Goal: Information Seeking & Learning: Learn about a topic

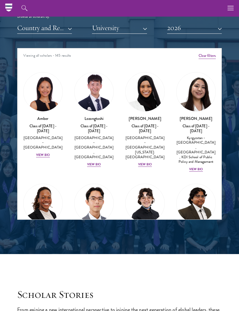
scroll to position [685, 0]
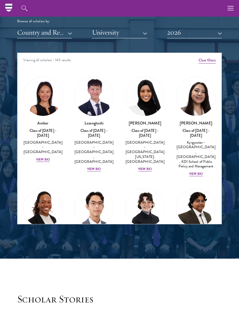
click at [209, 33] on button "2026" at bounding box center [194, 33] width 55 height 12
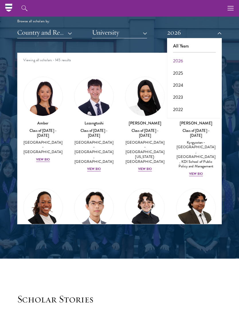
click at [184, 72] on button "2025" at bounding box center [194, 73] width 51 height 12
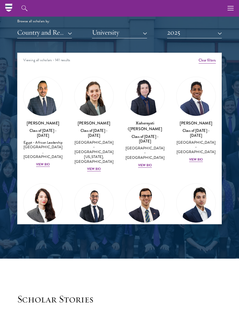
click at [24, 30] on button "Country and Region" at bounding box center [44, 33] width 55 height 12
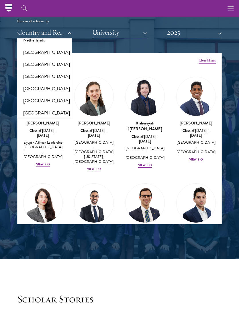
scroll to position [799, 0]
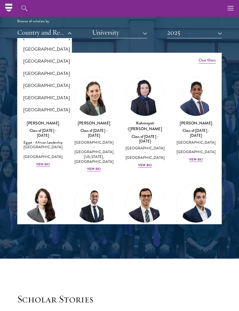
click at [26, 92] on button "[GEOGRAPHIC_DATA]" at bounding box center [44, 98] width 51 height 12
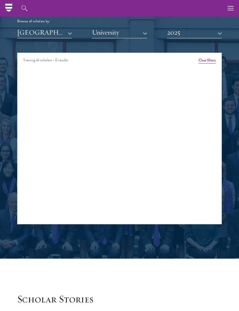
click at [214, 34] on button "2025" at bounding box center [194, 33] width 55 height 12
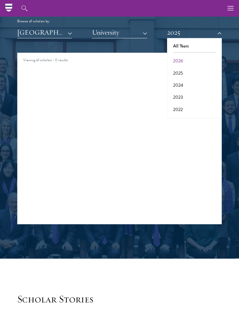
click at [189, 82] on button "2024" at bounding box center [194, 85] width 51 height 12
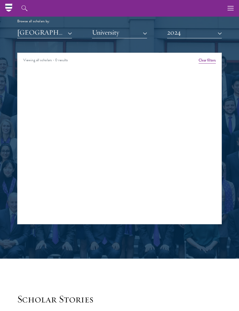
click at [208, 31] on button "2024" at bounding box center [194, 33] width 55 height 12
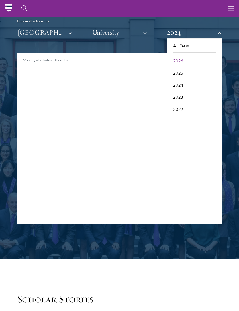
click at [188, 96] on button "2023" at bounding box center [194, 97] width 51 height 12
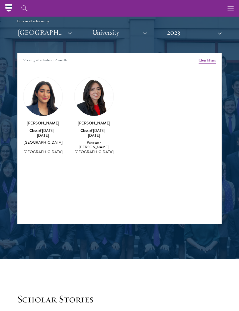
click at [208, 41] on div "Scholar Directory Congratulations and welcome to the Schwarzman Scholars Class …" at bounding box center [119, 81] width 204 height 285
click at [211, 34] on button "2023" at bounding box center [194, 33] width 55 height 12
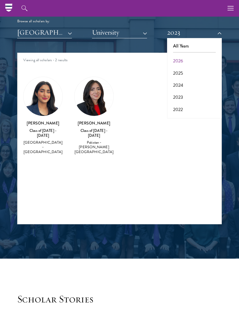
click at [187, 107] on button "2022" at bounding box center [194, 110] width 51 height 12
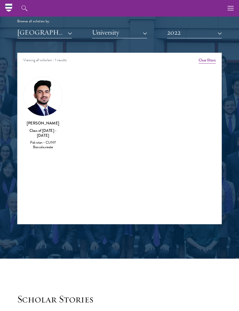
click at [211, 32] on button "2022" at bounding box center [194, 33] width 55 height 12
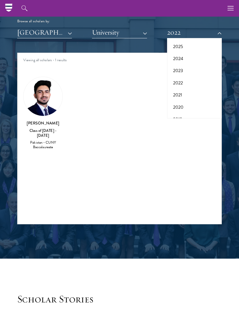
scroll to position [27, 0]
click at [186, 94] on button "2021" at bounding box center [194, 95] width 51 height 12
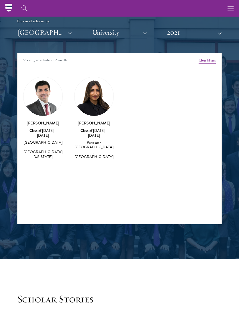
click at [213, 32] on button "2021" at bounding box center [194, 33] width 55 height 12
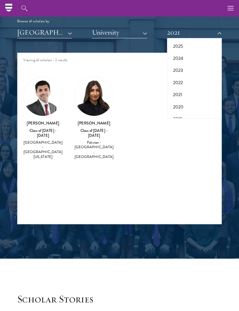
click at [190, 105] on button "2020" at bounding box center [194, 107] width 51 height 12
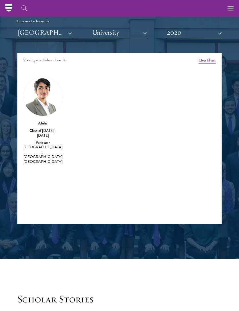
click at [211, 31] on button "2020" at bounding box center [194, 33] width 55 height 12
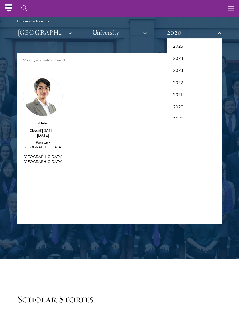
click at [185, 105] on button "2020" at bounding box center [194, 107] width 51 height 12
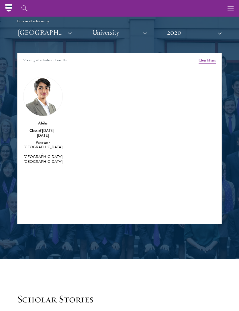
click at [211, 30] on button "2020" at bounding box center [194, 33] width 55 height 12
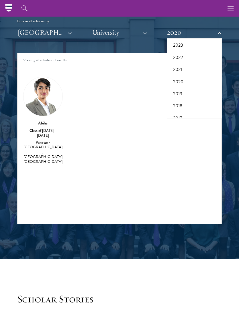
scroll to position [54, 0]
click at [185, 89] on button "2019" at bounding box center [194, 92] width 51 height 12
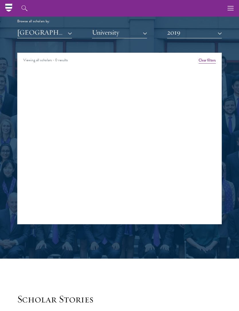
click at [211, 30] on button "2019" at bounding box center [194, 33] width 55 height 12
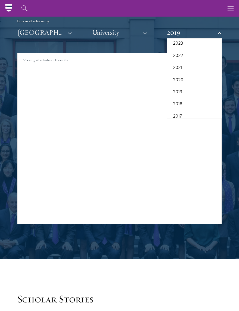
click at [185, 101] on button "2018" at bounding box center [194, 104] width 51 height 12
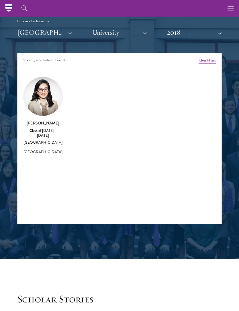
click at [208, 32] on button "2018" at bounding box center [194, 33] width 55 height 12
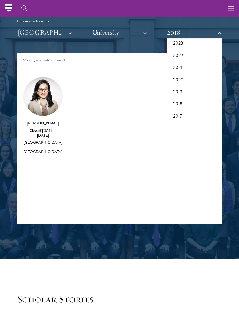
click at [190, 112] on button "2017" at bounding box center [194, 116] width 51 height 12
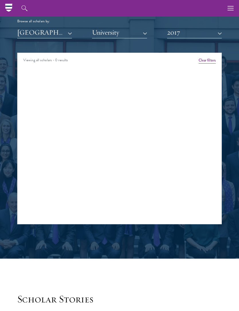
click at [211, 30] on button "2017" at bounding box center [194, 33] width 55 height 12
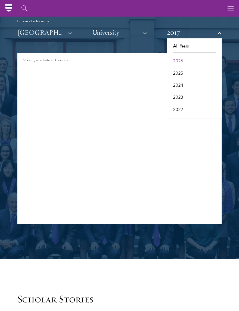
click at [21, 31] on button "[GEOGRAPHIC_DATA]" at bounding box center [44, 33] width 55 height 12
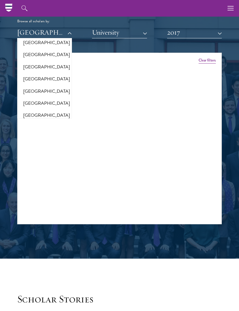
scroll to position [966, 0]
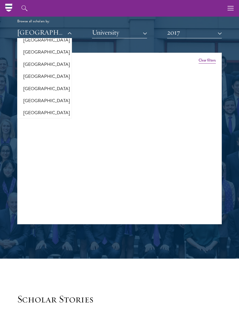
click at [23, 95] on button "[GEOGRAPHIC_DATA]" at bounding box center [44, 101] width 51 height 12
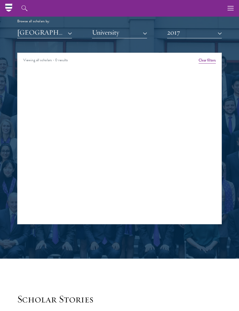
click at [207, 33] on button "2017" at bounding box center [194, 33] width 55 height 12
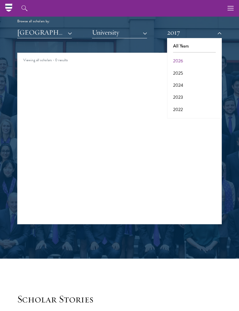
click at [201, 57] on button "2026" at bounding box center [194, 61] width 51 height 12
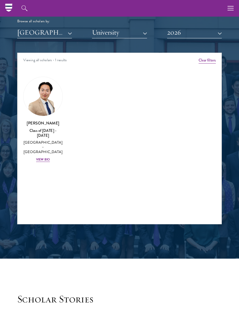
click at [202, 37] on button "2026" at bounding box center [194, 33] width 55 height 12
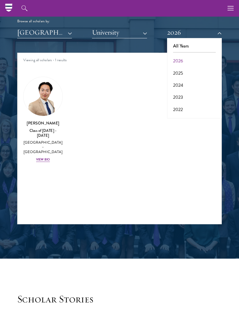
click at [191, 71] on button "2025" at bounding box center [194, 73] width 51 height 12
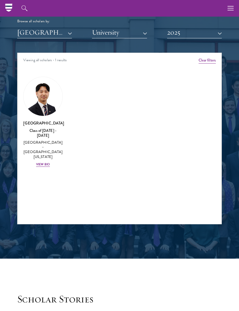
click at [203, 36] on button "2025" at bounding box center [194, 33] width 55 height 12
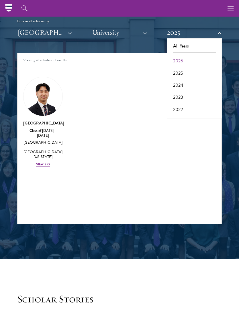
click at [185, 86] on button "2024" at bounding box center [194, 85] width 51 height 12
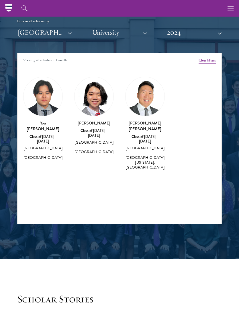
click at [203, 37] on button "2024" at bounding box center [194, 33] width 55 height 12
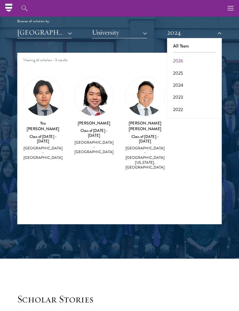
click at [189, 96] on button "2023" at bounding box center [194, 97] width 51 height 12
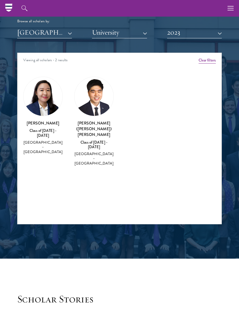
click at [210, 30] on button "2023" at bounding box center [194, 33] width 55 height 12
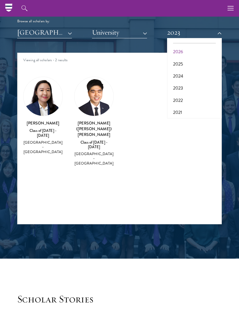
scroll to position [11, 0]
click at [190, 96] on button "2022" at bounding box center [194, 98] width 51 height 12
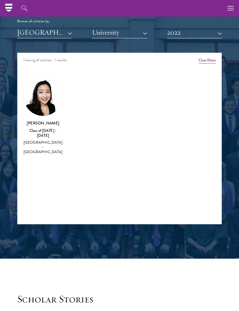
click at [208, 35] on button "2022" at bounding box center [194, 33] width 55 height 12
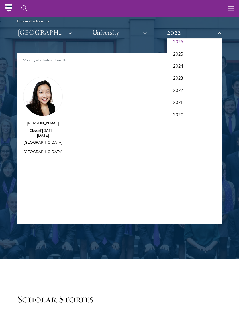
scroll to position [23, 0]
click at [189, 96] on button "2021" at bounding box center [194, 99] width 51 height 12
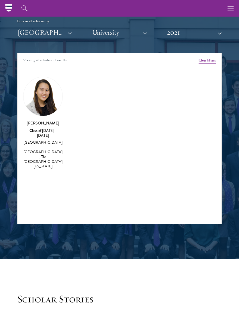
click at [208, 36] on button "2021" at bounding box center [194, 33] width 55 height 12
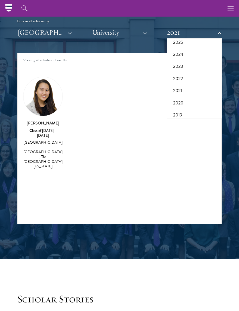
scroll to position [36, 0]
click at [188, 97] on button "2020" at bounding box center [194, 98] width 51 height 12
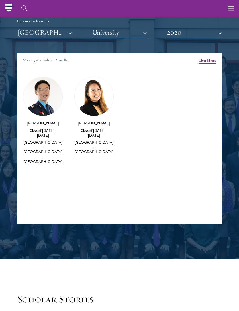
click at [209, 34] on button "2020" at bounding box center [194, 33] width 55 height 12
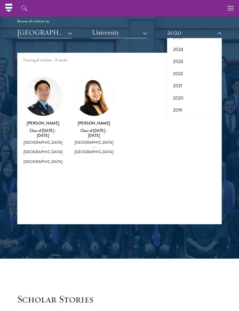
click at [190, 107] on button "2019" at bounding box center [194, 110] width 51 height 12
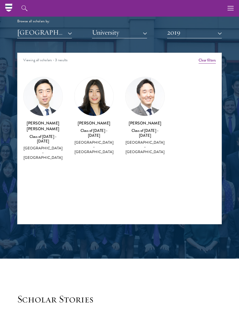
click at [212, 34] on button "2019" at bounding box center [194, 33] width 55 height 12
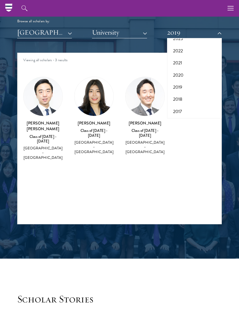
scroll to position [58, 0]
click at [187, 97] on button "2018" at bounding box center [194, 100] width 51 height 12
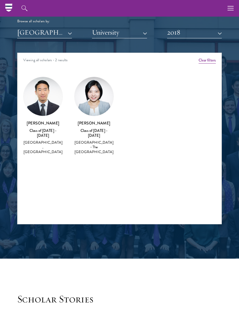
click at [208, 30] on button "2018" at bounding box center [194, 33] width 55 height 12
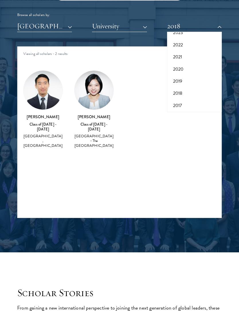
scroll to position [706, 0]
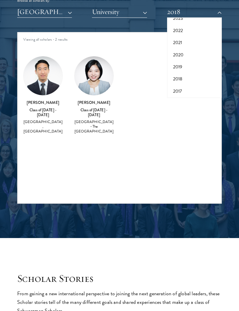
click at [183, 88] on button "2017" at bounding box center [194, 91] width 51 height 12
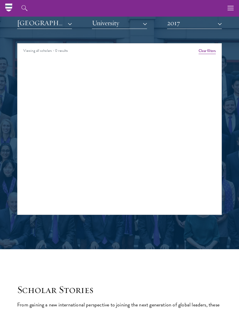
scroll to position [669, 0]
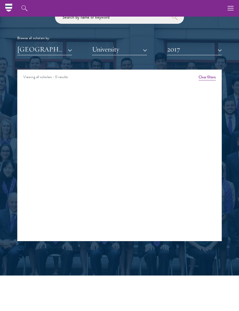
click at [27, 46] on button "[GEOGRAPHIC_DATA]" at bounding box center [44, 49] width 55 height 12
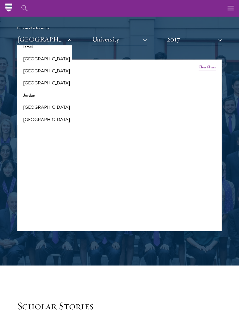
scroll to position [513, 0]
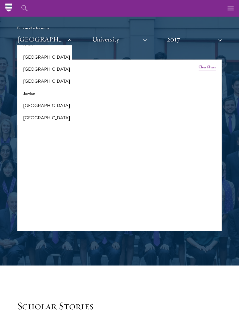
click at [49, 77] on button "[GEOGRAPHIC_DATA]" at bounding box center [44, 82] width 51 height 12
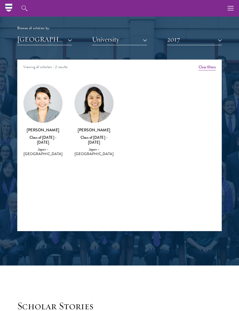
click at [206, 35] on button "2017" at bounding box center [194, 39] width 55 height 12
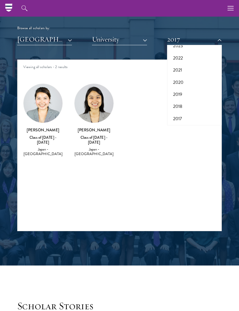
click at [181, 104] on button "2018" at bounding box center [194, 106] width 51 height 12
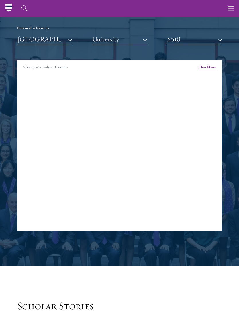
click at [207, 34] on button "2018" at bounding box center [194, 39] width 55 height 12
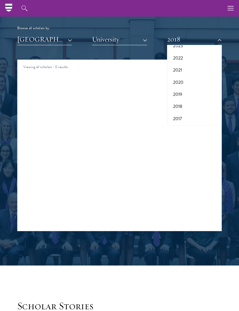
click at [190, 94] on button "2019" at bounding box center [194, 94] width 51 height 12
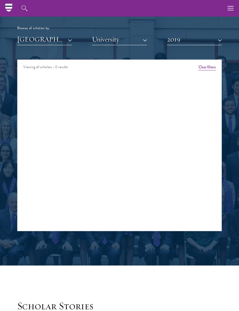
click at [208, 41] on button "2019" at bounding box center [194, 39] width 55 height 12
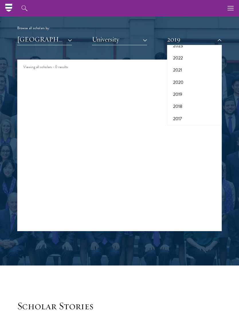
click at [193, 82] on button "2020" at bounding box center [194, 82] width 51 height 12
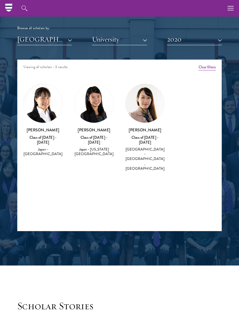
click at [203, 38] on button "2020" at bounding box center [194, 39] width 55 height 12
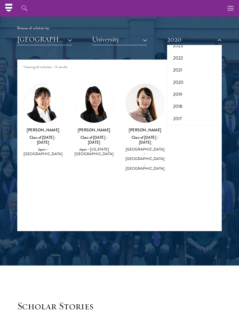
click at [194, 68] on button "2021" at bounding box center [194, 70] width 51 height 12
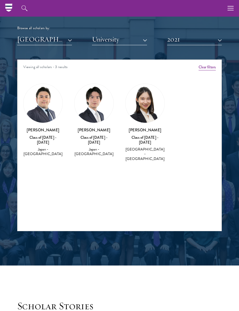
click at [201, 41] on button "2021" at bounding box center [194, 39] width 55 height 12
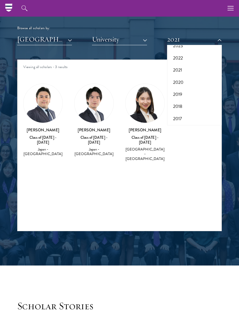
click at [195, 56] on button "2022" at bounding box center [194, 58] width 51 height 12
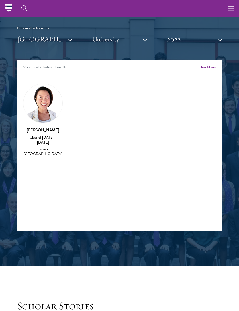
click at [203, 41] on button "2022" at bounding box center [194, 39] width 55 height 12
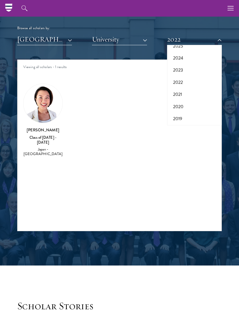
scroll to position [29, 0]
click at [194, 75] on button "2023" at bounding box center [194, 75] width 51 height 12
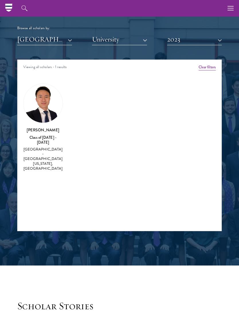
click at [205, 41] on button "2023" at bounding box center [194, 39] width 55 height 12
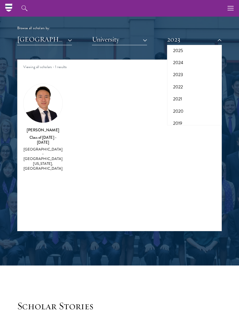
click at [198, 63] on button "2024" at bounding box center [194, 63] width 51 height 12
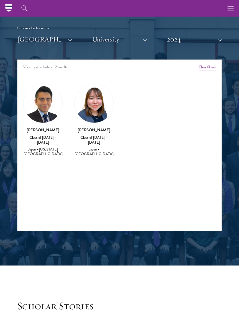
click at [205, 43] on button "2024" at bounding box center [194, 39] width 55 height 12
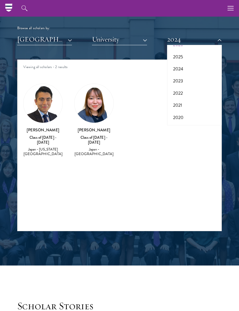
scroll to position [20, 0]
click at [197, 59] on button "2025" at bounding box center [194, 60] width 51 height 12
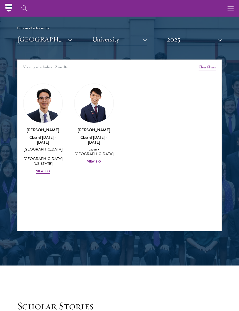
click at [206, 42] on button "2025" at bounding box center [194, 39] width 55 height 12
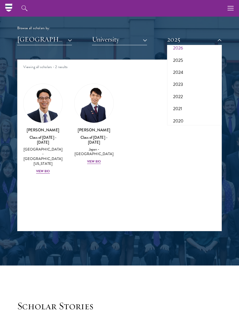
click at [200, 51] on button "2026" at bounding box center [194, 48] width 51 height 12
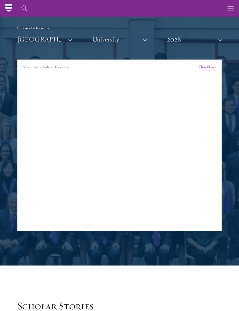
click at [30, 38] on button "[GEOGRAPHIC_DATA]" at bounding box center [44, 39] width 55 height 12
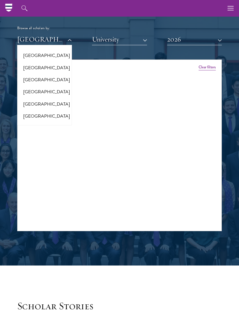
scroll to position [1174, 0]
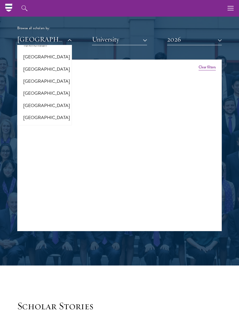
click at [25, 87] on button "[GEOGRAPHIC_DATA]" at bounding box center [44, 93] width 51 height 12
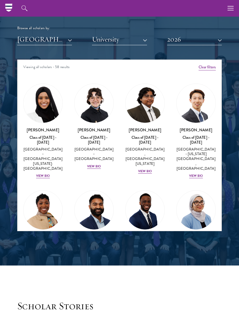
click at [201, 41] on button "2026" at bounding box center [194, 39] width 55 height 12
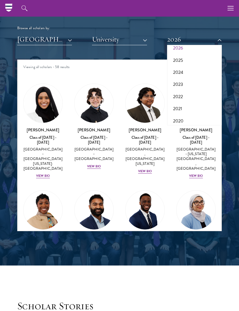
click at [191, 60] on button "2025" at bounding box center [194, 60] width 51 height 12
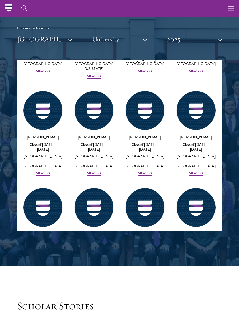
click at [211, 39] on button "2025" at bounding box center [194, 39] width 55 height 12
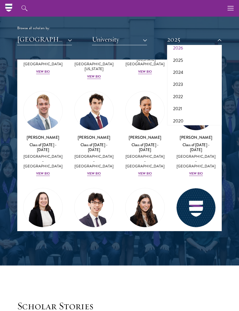
scroll to position [1147, 0]
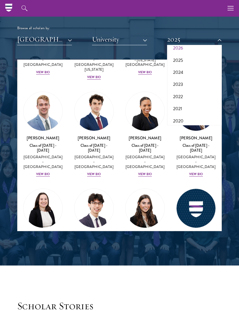
click at [191, 71] on button "2024" at bounding box center [194, 72] width 51 height 12
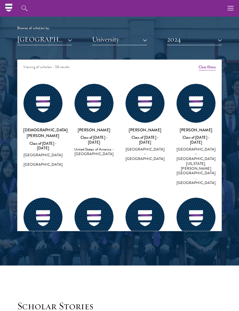
click at [32, 37] on button "[GEOGRAPHIC_DATA]" at bounding box center [44, 39] width 55 height 12
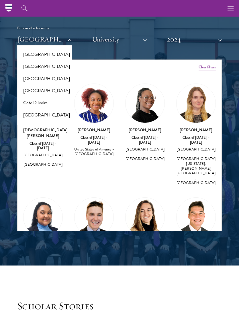
scroll to position [213, 0]
click at [24, 74] on button "[GEOGRAPHIC_DATA]" at bounding box center [44, 79] width 51 height 12
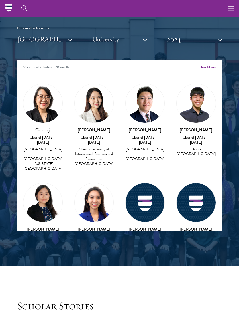
click at [213, 36] on button "2024" at bounding box center [194, 39] width 55 height 12
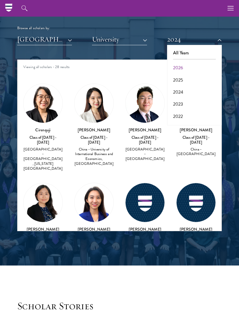
click at [195, 68] on button "2026" at bounding box center [194, 68] width 51 height 12
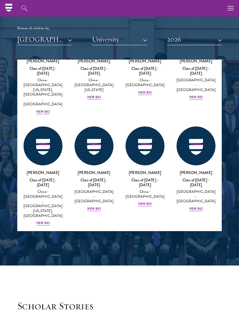
click at [210, 37] on button "2026" at bounding box center [194, 39] width 55 height 12
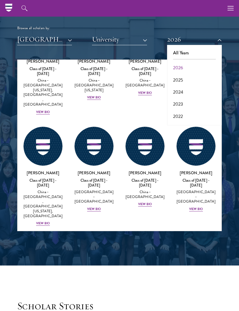
click at [195, 79] on button "2025" at bounding box center [194, 80] width 51 height 12
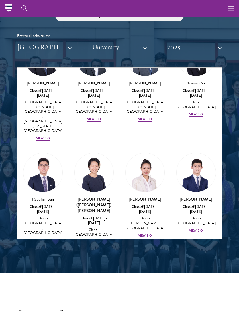
scroll to position [678, 0]
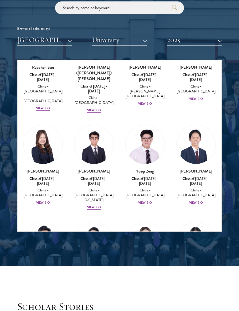
click at [207, 39] on button "2025" at bounding box center [194, 40] width 55 height 12
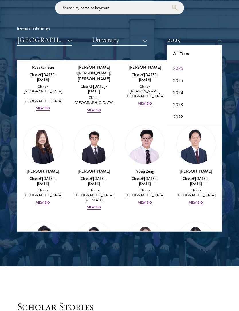
scroll to position [490, 0]
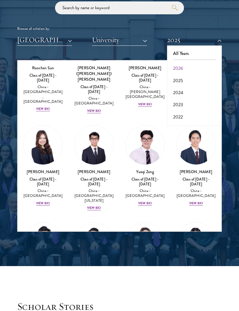
click at [189, 90] on button "2024" at bounding box center [194, 93] width 51 height 12
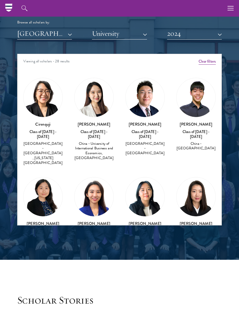
scroll to position [684, 0]
click at [208, 49] on div "Scholar Directory Congratulations and welcome to the Schwarzman Scholars Class …" at bounding box center [119, 83] width 204 height 285
click at [209, 31] on button "2024" at bounding box center [194, 34] width 55 height 12
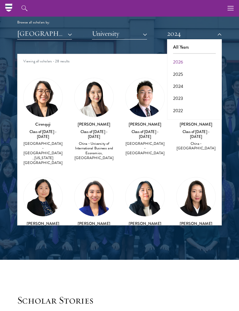
click at [189, 96] on button "2023" at bounding box center [194, 98] width 51 height 12
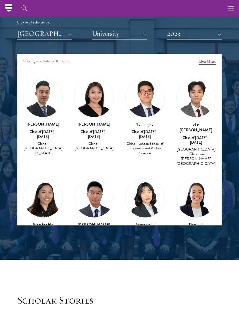
click at [24, 31] on button "[GEOGRAPHIC_DATA]" at bounding box center [44, 34] width 55 height 12
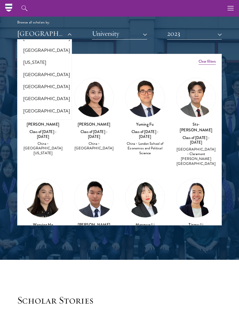
click at [61, 48] on button "[GEOGRAPHIC_DATA]" at bounding box center [44, 50] width 51 height 12
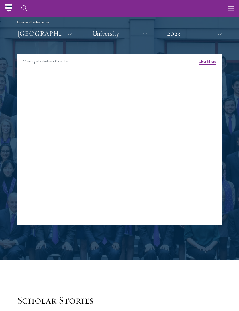
click at [213, 34] on button "2023" at bounding box center [194, 34] width 55 height 12
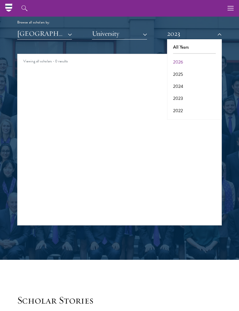
click at [195, 62] on button "2026" at bounding box center [194, 62] width 51 height 12
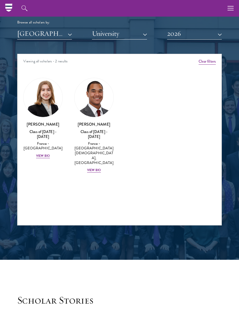
click at [201, 37] on button "2026" at bounding box center [194, 34] width 55 height 12
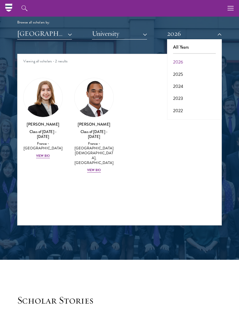
click at [191, 72] on button "2025" at bounding box center [194, 74] width 51 height 12
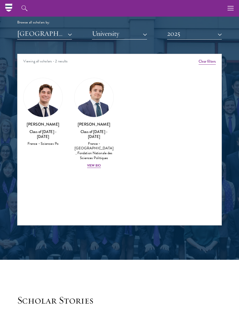
click at [204, 35] on button "2025" at bounding box center [194, 34] width 55 height 12
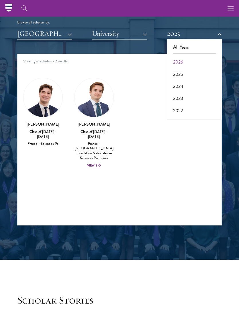
click at [189, 86] on button "2024" at bounding box center [194, 86] width 51 height 12
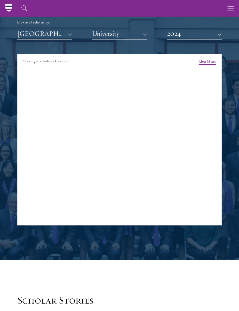
click at [29, 35] on button "[GEOGRAPHIC_DATA]" at bounding box center [44, 34] width 55 height 12
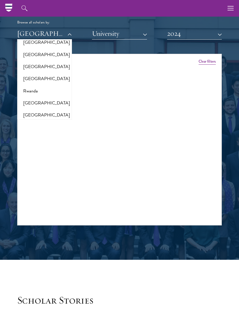
scroll to position [906, 0]
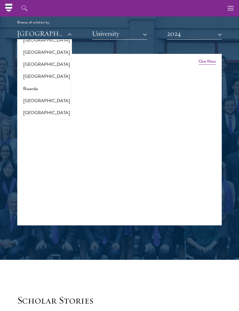
click at [25, 70] on button "[GEOGRAPHIC_DATA]" at bounding box center [44, 76] width 51 height 12
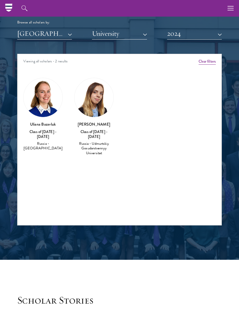
click at [209, 33] on button "2024" at bounding box center [194, 34] width 55 height 12
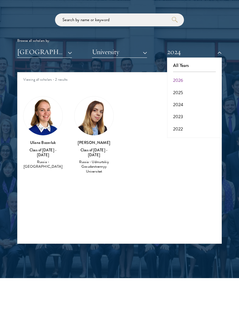
scroll to position [667, 0]
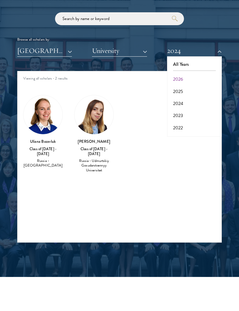
click at [181, 91] on button "2025" at bounding box center [194, 92] width 51 height 12
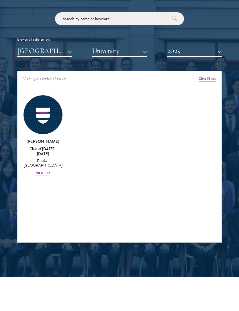
scroll to position [667, 0]
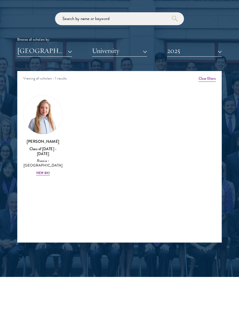
click at [20, 55] on button "[GEOGRAPHIC_DATA]" at bounding box center [44, 51] width 55 height 12
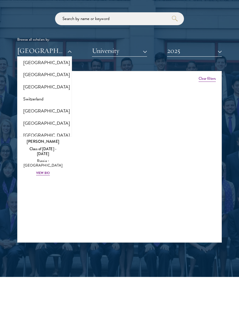
scroll to position [1048, 0]
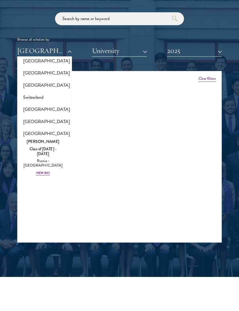
click at [24, 79] on button "[GEOGRAPHIC_DATA]" at bounding box center [44, 85] width 51 height 12
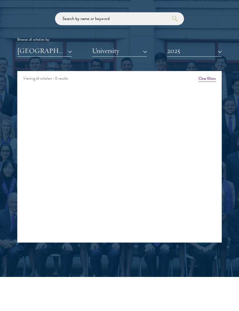
click at [211, 52] on button "2025" at bounding box center [194, 51] width 55 height 12
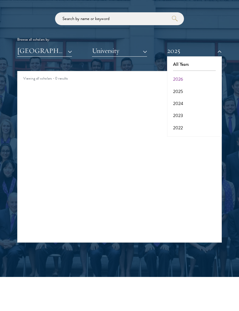
click at [193, 76] on button "2026" at bounding box center [194, 79] width 51 height 12
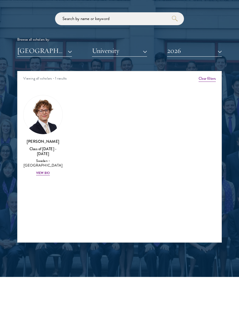
click at [18, 48] on button "[GEOGRAPHIC_DATA]" at bounding box center [44, 51] width 55 height 12
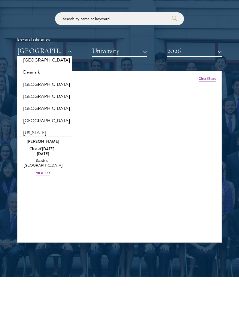
scroll to position [276, 0]
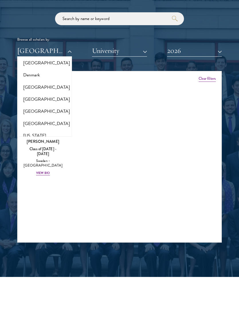
click at [23, 107] on button "[GEOGRAPHIC_DATA]" at bounding box center [44, 111] width 51 height 12
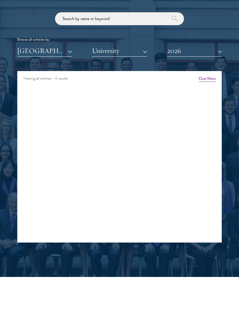
click at [18, 49] on button "[GEOGRAPHIC_DATA]" at bounding box center [44, 51] width 55 height 12
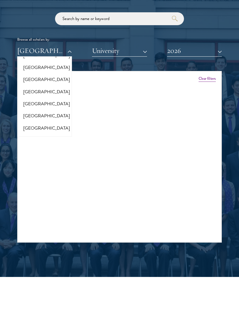
scroll to position [1199, 0]
click at [231, 93] on div at bounding box center [119, 100] width 239 height 354
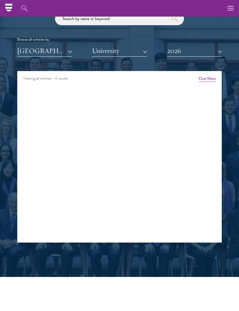
scroll to position [810, 0]
